Goal: Transaction & Acquisition: Purchase product/service

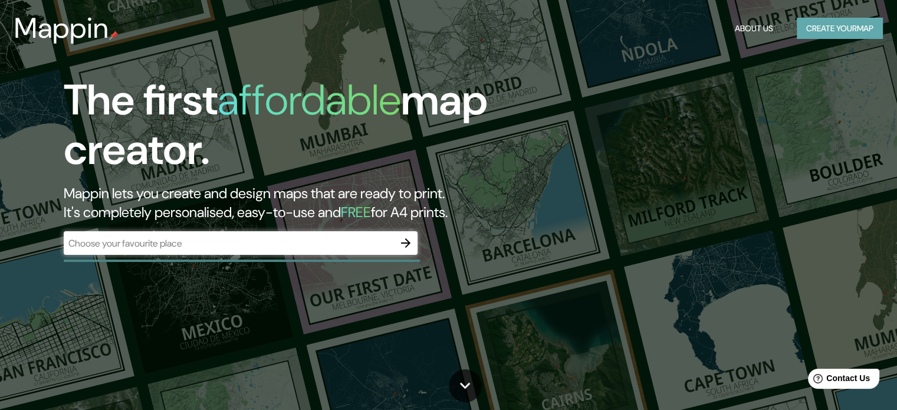
click at [843, 22] on button "Create your map" at bounding box center [840, 29] width 86 height 22
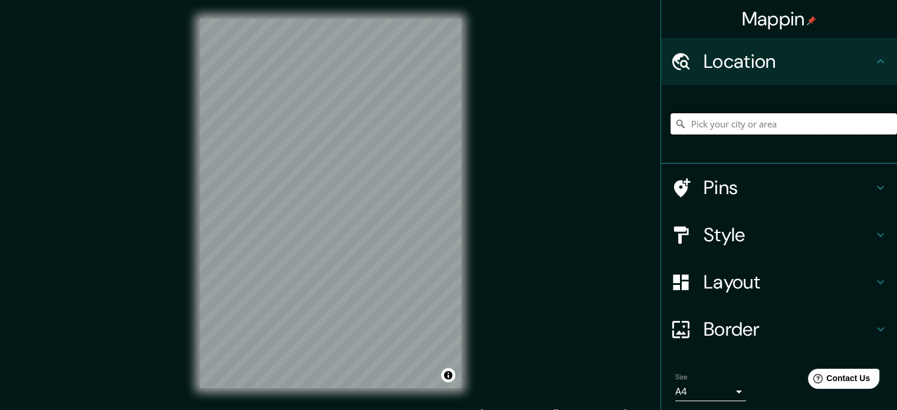
click at [750, 124] on input "Pick your city or area" at bounding box center [784, 123] width 226 height 21
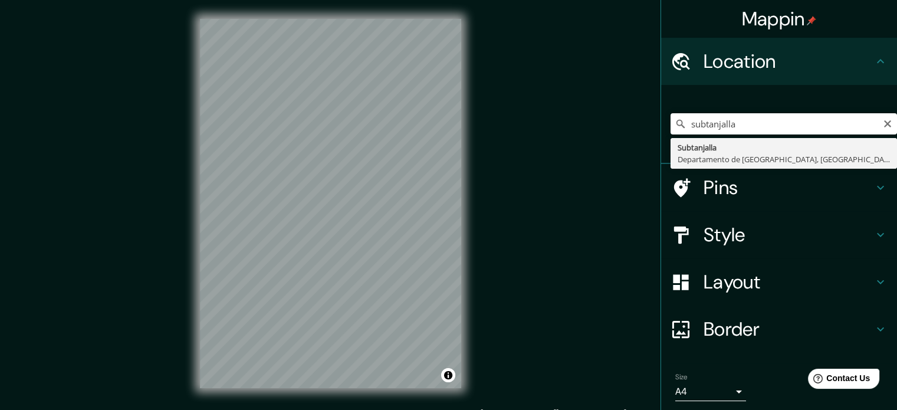
type input "Subtanjalla, [GEOGRAPHIC_DATA], [GEOGRAPHIC_DATA]"
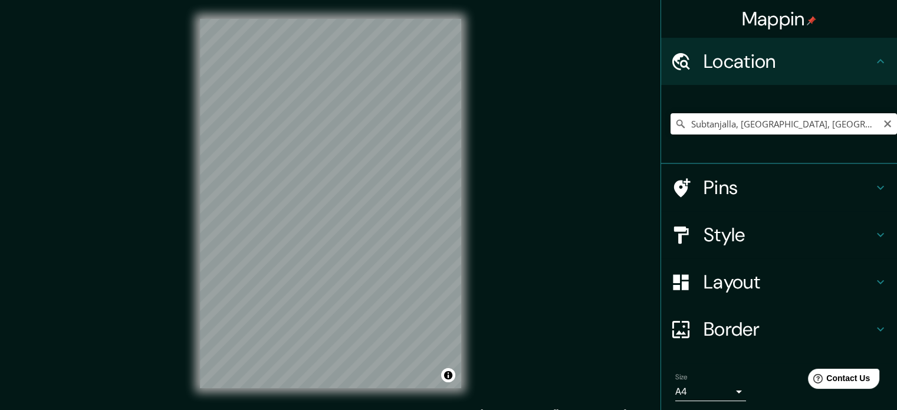
click at [676, 121] on icon at bounding box center [680, 124] width 8 height 8
click at [705, 188] on h4 "Pins" at bounding box center [789, 188] width 170 height 24
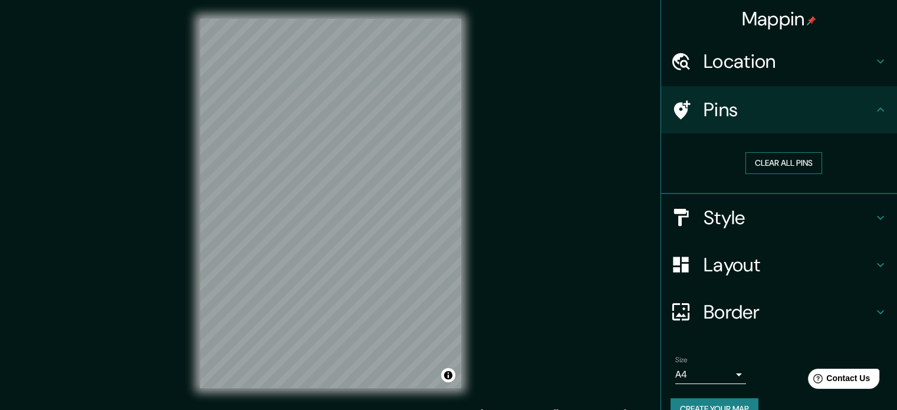
click at [786, 156] on button "Clear all pins" at bounding box center [783, 163] width 77 height 22
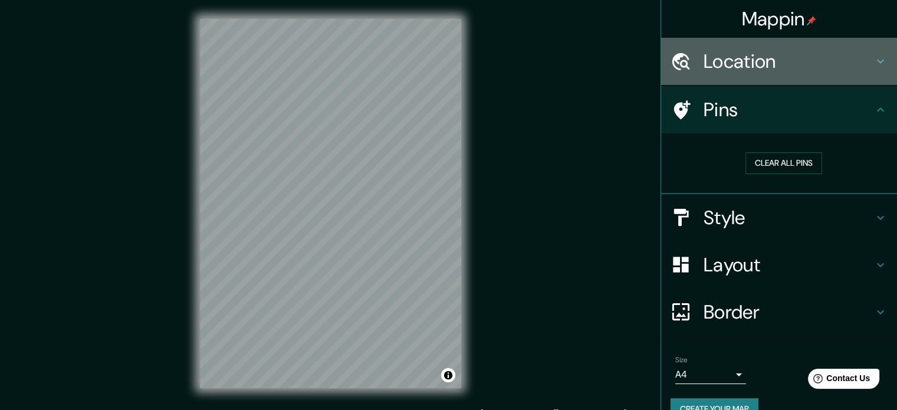
click at [715, 63] on h4 "Location" at bounding box center [789, 62] width 170 height 24
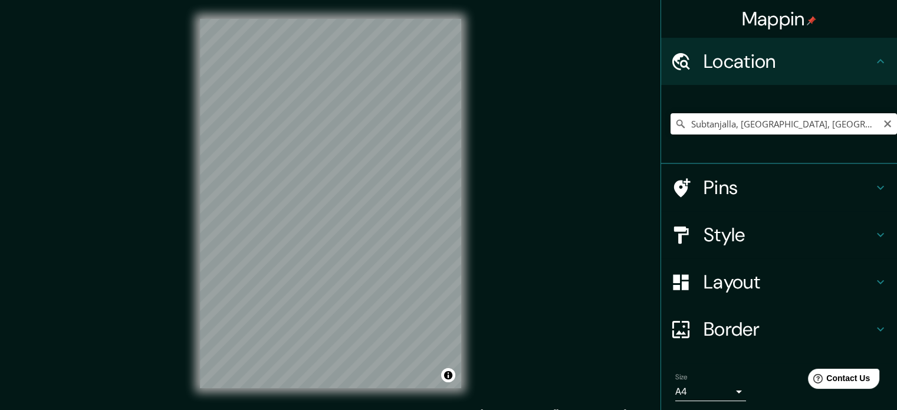
click at [675, 124] on icon at bounding box center [681, 124] width 12 height 12
click at [675, 120] on icon at bounding box center [681, 124] width 12 height 12
click at [676, 123] on icon at bounding box center [680, 124] width 8 height 8
